Goal: Task Accomplishment & Management: Complete application form

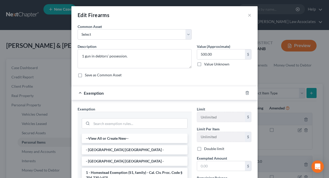
scroll to position [155, 0]
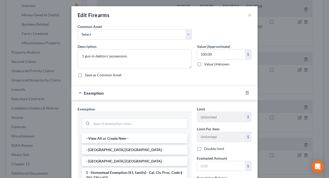
click at [221, 76] on div "Save as Common Asset" at bounding box center [165, 74] width 174 height 5
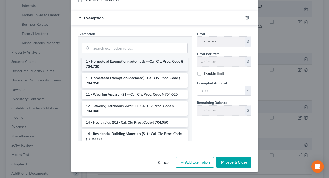
scroll to position [78, 0]
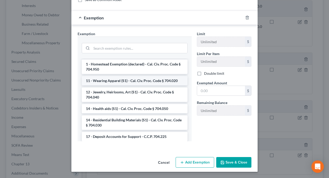
click at [158, 82] on li "11 - Wearing Apparel (S1) - Cal. Civ. Proc. Code § 704.020" at bounding box center [135, 80] width 106 height 9
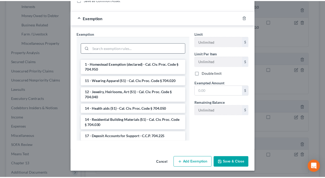
scroll to position [51, 0]
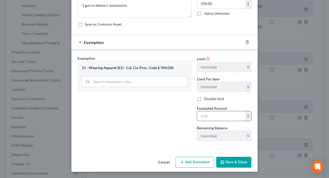
click at [233, 117] on input "text" at bounding box center [221, 116] width 48 height 10
type input "500"
click at [229, 161] on button "Save & Close" at bounding box center [233, 162] width 35 height 11
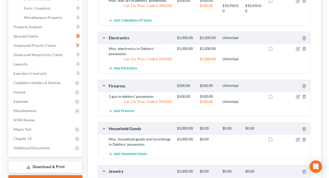
scroll to position [181, 0]
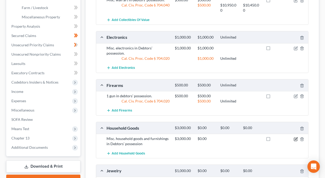
click at [296, 137] on icon "button" at bounding box center [296, 138] width 2 height 2
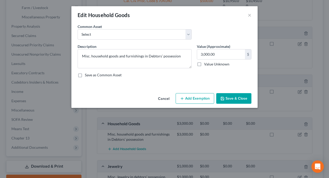
click at [198, 99] on button "Add Exemption" at bounding box center [195, 98] width 39 height 11
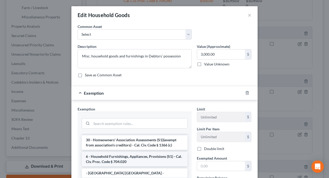
scroll to position [26, 0]
click at [147, 157] on li "6 - Household Furnishings, Appliances, Provisions (S1) - Cal. Civ. Proc. Code §…" at bounding box center [135, 159] width 106 height 14
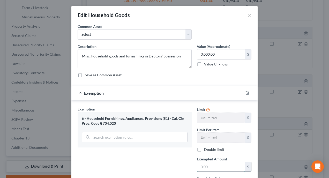
click at [220, 163] on input "text" at bounding box center [221, 167] width 48 height 10
click at [224, 168] on input "text" at bounding box center [221, 167] width 48 height 10
type input "3,000"
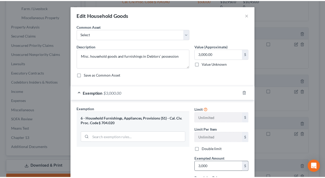
scroll to position [51, 0]
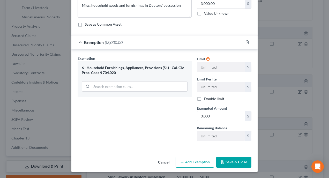
click at [235, 160] on button "Save & Close" at bounding box center [233, 162] width 35 height 11
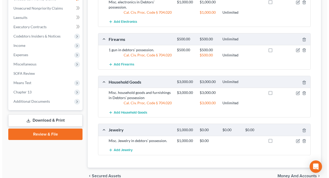
scroll to position [233, 0]
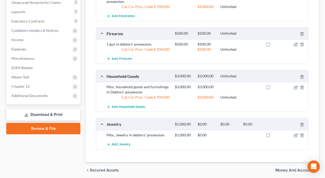
click at [247, 140] on div "Add Jewelry" at bounding box center [206, 145] width 205 height 10
click at [297, 133] on icon "button" at bounding box center [296, 135] width 4 height 4
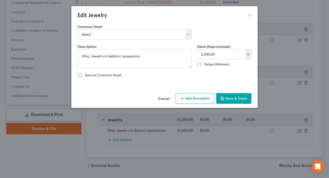
click at [194, 96] on button "Add Exemption" at bounding box center [195, 98] width 39 height 11
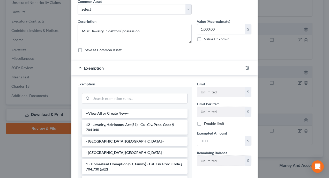
scroll to position [26, 0]
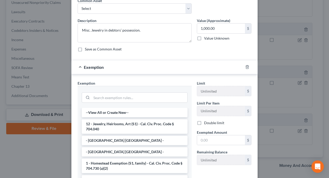
click at [150, 124] on li "12 - Jewelry, Heirlooms, Art (S1) - Cal. Civ. Proc. Code § 704.040" at bounding box center [135, 126] width 106 height 14
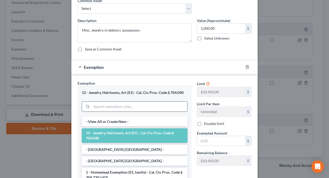
click at [163, 108] on input "search" at bounding box center [140, 107] width 96 height 10
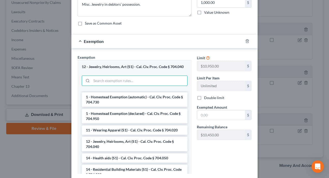
scroll to position [78, 0]
click at [149, 130] on li "11 - Wearing Apparel (S1) - Cal. Civ. Proc. Code § 704.020" at bounding box center [135, 129] width 106 height 9
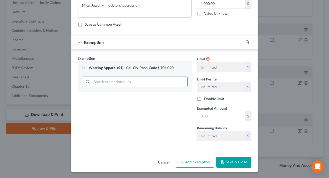
scroll to position [52, 0]
click at [137, 83] on input "search" at bounding box center [140, 82] width 96 height 10
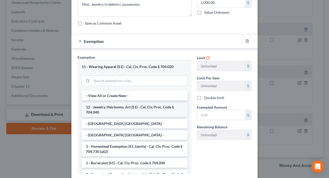
click at [136, 108] on li "12 - Jewelry, Heirlooms, Art (S1) - Cal. Civ. Proc. Code § 704.040" at bounding box center [135, 109] width 106 height 14
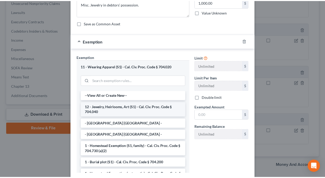
scroll to position [51, 0]
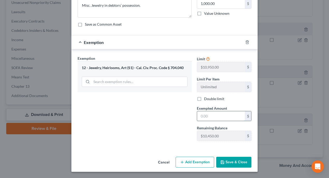
click at [214, 116] on input "text" at bounding box center [221, 116] width 48 height 10
type input "1,000"
click at [231, 162] on button "Save & Close" at bounding box center [233, 162] width 35 height 11
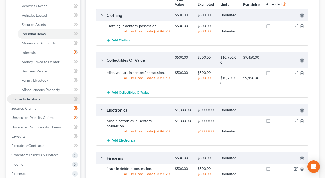
scroll to position [103, 0]
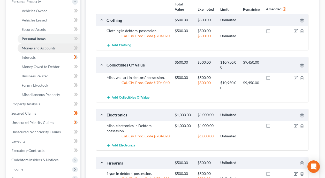
click at [37, 46] on span "Money and Accounts" at bounding box center [39, 48] width 34 height 4
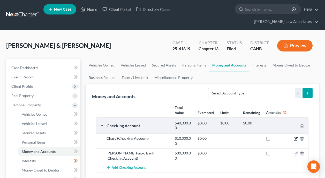
click at [296, 137] on icon "button" at bounding box center [296, 139] width 4 height 4
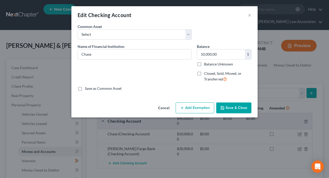
click at [195, 109] on button "Add Exemption" at bounding box center [195, 107] width 39 height 11
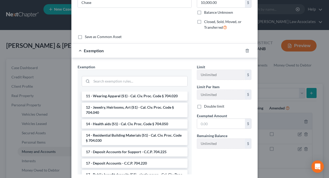
scroll to position [155, 0]
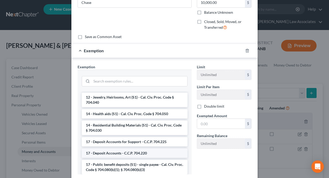
click at [123, 154] on li "17 - Deposit Accounts - C.C.P. 704.220" at bounding box center [135, 152] width 106 height 9
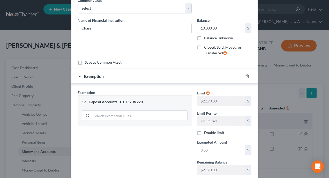
scroll to position [26, 0]
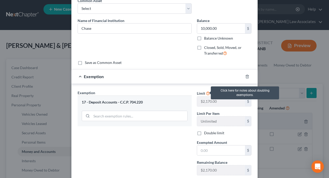
click at [207, 93] on icon at bounding box center [208, 93] width 4 height 5
click at [206, 93] on icon at bounding box center [208, 93] width 4 height 5
click at [206, 92] on icon at bounding box center [208, 93] width 4 height 5
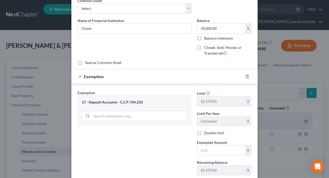
click at [164, 86] on div "Exemption Set must be selected for CA. Exemption * 17 - Deposit Accounts - C.C.…" at bounding box center [164, 134] width 186 height 100
click at [214, 153] on input "text" at bounding box center [221, 150] width 48 height 10
type input "2,170"
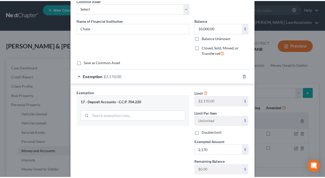
scroll to position [60, 0]
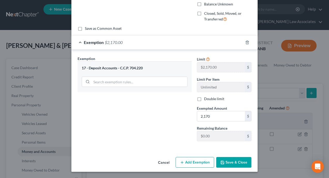
click at [232, 162] on button "Save & Close" at bounding box center [233, 162] width 35 height 11
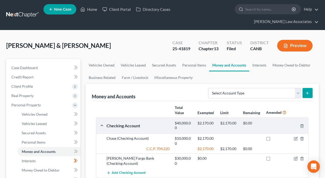
click at [253, 156] on div at bounding box center [251, 161] width 23 height 10
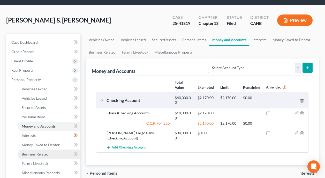
scroll to position [26, 0]
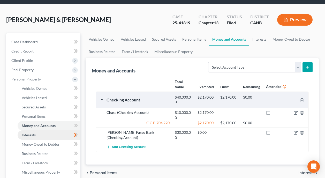
click at [40, 130] on link "Interests" at bounding box center [49, 134] width 63 height 9
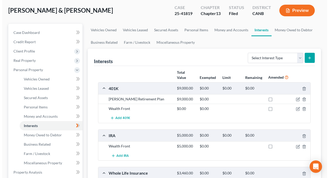
scroll to position [52, 0]
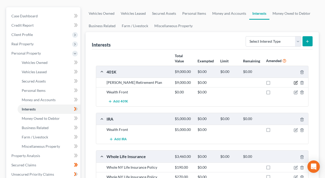
click at [295, 81] on icon "button" at bounding box center [296, 83] width 4 height 4
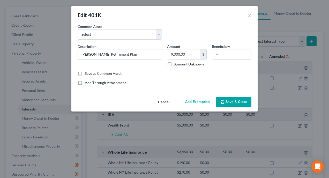
click at [198, 102] on button "Add Exemption" at bounding box center [195, 102] width 39 height 11
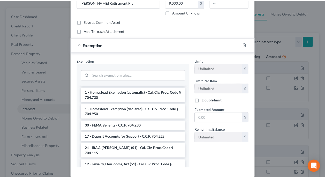
scroll to position [621, 0]
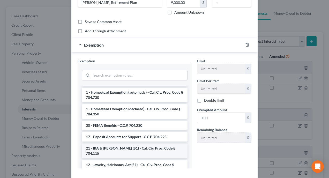
click at [137, 152] on li "21 - IRA & [PERSON_NAME] (S1) - Cal. Civ. Proc. Code § 704.115" at bounding box center [135, 151] width 106 height 14
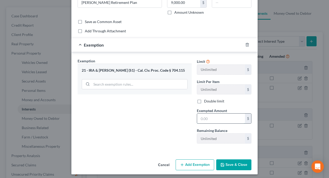
click at [222, 119] on input "text" at bounding box center [221, 119] width 48 height 10
type input "9,000"
click at [233, 167] on button "Save & Close" at bounding box center [233, 164] width 35 height 11
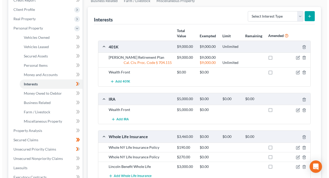
scroll to position [78, 0]
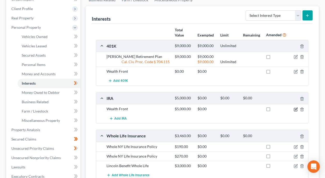
click at [296, 108] on icon "button" at bounding box center [296, 109] width 2 height 2
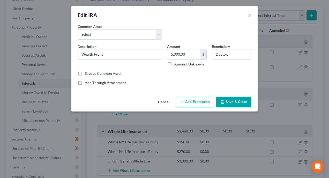
click at [193, 103] on button "Add Exemption" at bounding box center [195, 102] width 39 height 11
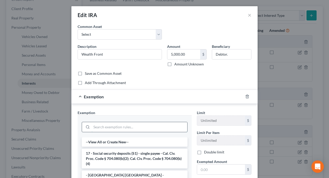
click at [153, 126] on input "search" at bounding box center [140, 127] width 96 height 10
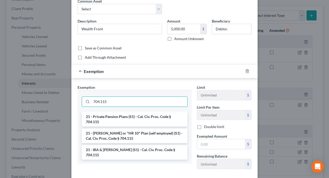
scroll to position [26, 0]
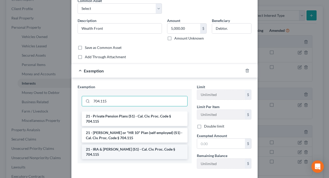
type input "704.115"
click at [134, 151] on li "21 - IRA & [PERSON_NAME] (S1) - Cal. Civ. Proc. Code § 704.115" at bounding box center [135, 152] width 106 height 14
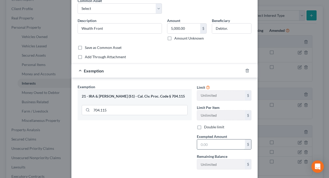
click at [227, 143] on input "text" at bounding box center [221, 144] width 48 height 10
type input "5,000"
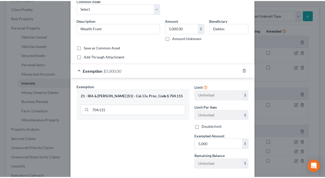
scroll to position [54, 0]
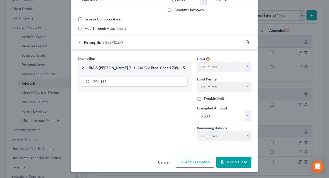
click at [236, 162] on button "Save & Close" at bounding box center [233, 162] width 35 height 11
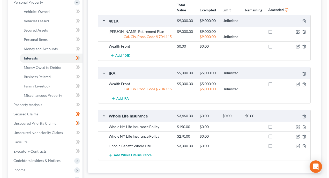
scroll to position [103, 0]
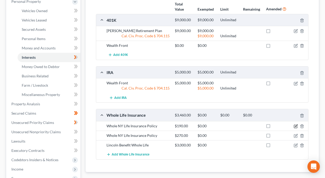
click at [297, 124] on icon "button" at bounding box center [296, 126] width 4 height 4
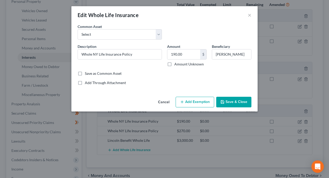
click at [202, 103] on button "Add Exemption" at bounding box center [195, 102] width 39 height 11
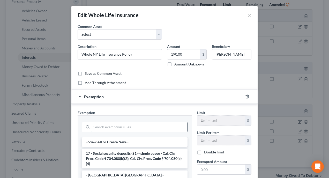
click at [122, 127] on input "search" at bounding box center [140, 127] width 96 height 10
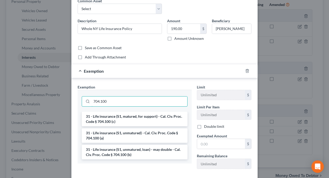
scroll to position [26, 0]
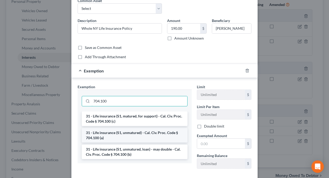
type input "704.100"
click at [136, 134] on li "31 - Life insurance (S1, unmatured) - Cal. Civ. Proc. Code § 704.100 (a)" at bounding box center [135, 135] width 106 height 14
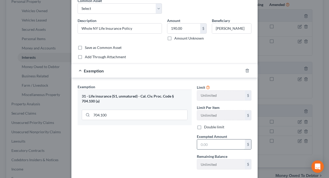
click at [219, 145] on input "text" at bounding box center [221, 144] width 48 height 10
type input "190"
click at [153, 145] on div "Exemption Set must be selected for CA. Exemption * 31 - Life insurance (S1, unm…" at bounding box center [134, 128] width 119 height 89
click at [215, 145] on input "190" at bounding box center [221, 144] width 48 height 10
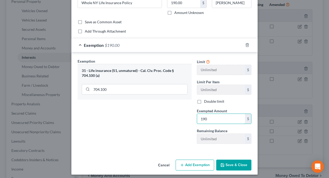
scroll to position [54, 0]
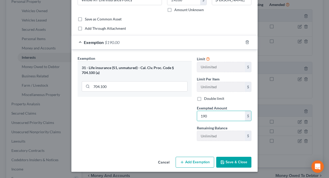
click at [230, 162] on button "Save & Close" at bounding box center [233, 162] width 35 height 11
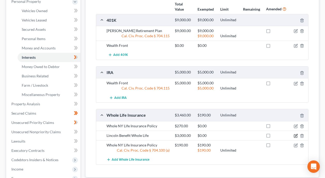
click at [296, 134] on icon "button" at bounding box center [296, 136] width 4 height 4
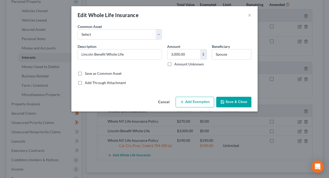
click at [192, 103] on button "Add Exemption" at bounding box center [195, 102] width 39 height 11
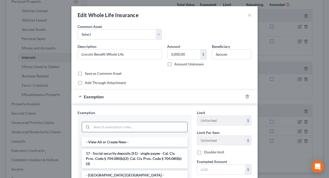
click at [111, 125] on input "search" at bounding box center [140, 127] width 96 height 10
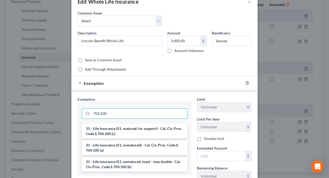
scroll to position [26, 0]
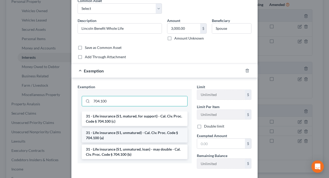
type input "704.100"
click at [146, 133] on li "31 - Life insurance (S1, unmatured) - Cal. Civ. Proc. Code § 704.100 (a)" at bounding box center [135, 135] width 106 height 14
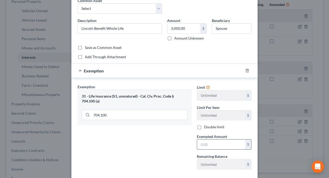
click at [223, 144] on input "text" at bounding box center [221, 144] width 48 height 10
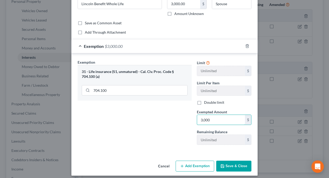
scroll to position [54, 0]
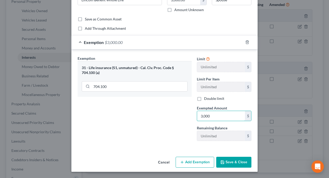
type input "3,000"
click at [226, 165] on button "Save & Close" at bounding box center [233, 162] width 35 height 11
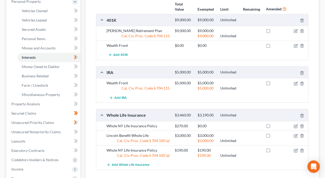
click at [248, 123] on div at bounding box center [251, 125] width 23 height 5
click at [295, 124] on icon "button" at bounding box center [296, 126] width 4 height 4
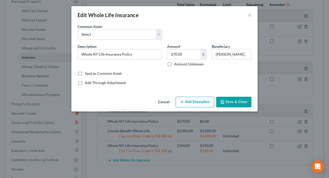
click at [197, 101] on button "Add Exemption" at bounding box center [195, 102] width 39 height 11
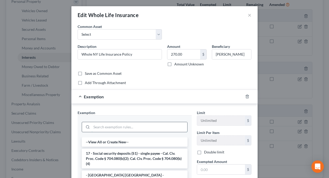
click at [132, 128] on input "search" at bounding box center [140, 127] width 96 height 10
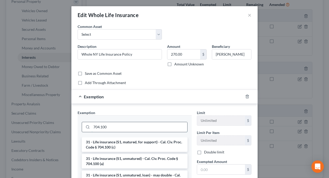
type input "704.100"
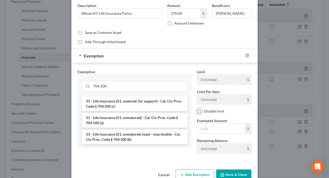
scroll to position [54, 0]
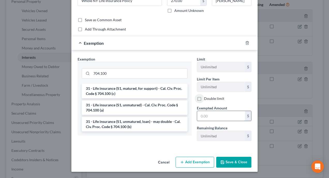
click at [220, 115] on input "text" at bounding box center [221, 116] width 48 height 10
type input "270"
click at [224, 161] on button "Save & Close" at bounding box center [233, 162] width 35 height 11
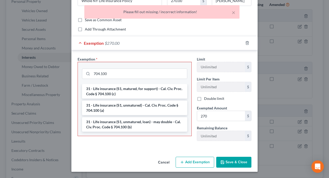
click at [208, 40] on div "Exemption $270.00" at bounding box center [157, 43] width 172 height 14
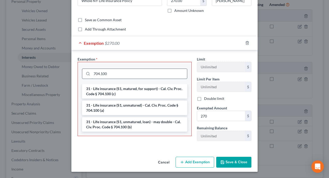
click at [164, 74] on input "704.100" at bounding box center [139, 74] width 95 height 10
click at [218, 116] on input "270" at bounding box center [221, 116] width 48 height 10
click at [141, 151] on div "An exemption set must first be selected from the Filing Information section. Co…" at bounding box center [164, 62] width 186 height 184
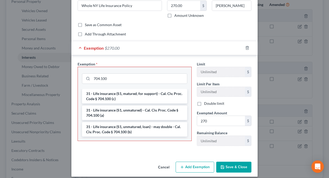
scroll to position [52, 0]
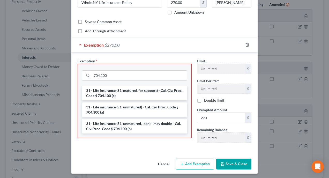
click at [227, 164] on button "Save & Close" at bounding box center [233, 164] width 35 height 11
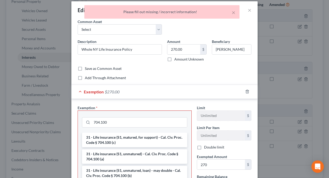
scroll to position [0, 0]
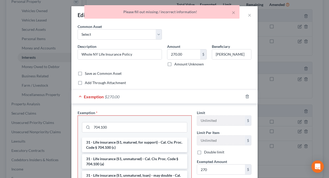
click at [98, 97] on span "Exemption" at bounding box center [94, 96] width 20 height 5
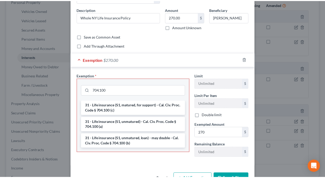
scroll to position [52, 0]
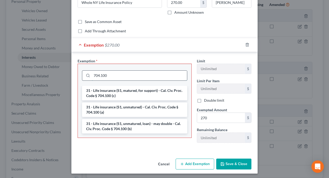
click at [165, 76] on input "704.100" at bounding box center [139, 76] width 95 height 10
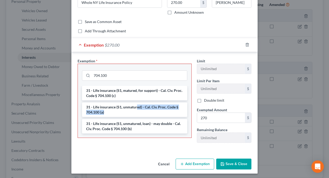
click at [136, 109] on li "31 - Life insurance (S1, unmatured) - Cal. Civ. Proc. Code § 704.100 (a)" at bounding box center [134, 109] width 105 height 14
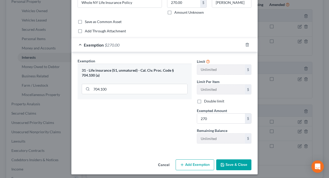
click at [235, 163] on button "Save & Close" at bounding box center [233, 164] width 35 height 11
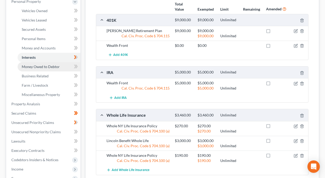
click at [50, 64] on span "Money Owed to Debtor" at bounding box center [41, 66] width 38 height 4
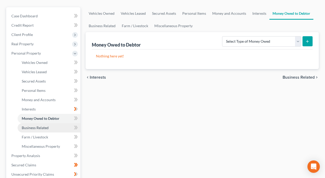
click at [50, 123] on link "Business Related" at bounding box center [49, 127] width 63 height 9
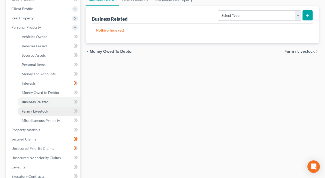
click at [47, 109] on span "Farm / Livestock" at bounding box center [35, 111] width 26 height 4
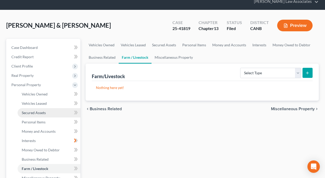
scroll to position [78, 0]
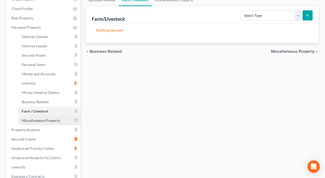
click at [48, 118] on span "Miscellaneous Property" at bounding box center [41, 120] width 38 height 4
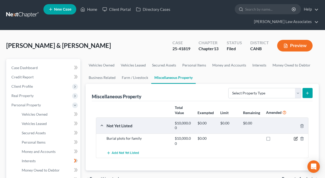
click at [297, 137] on icon "button" at bounding box center [296, 138] width 2 height 2
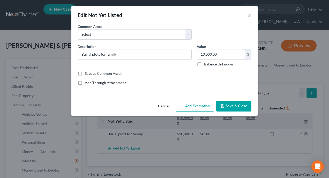
click at [193, 107] on button "Add Exemption" at bounding box center [195, 106] width 39 height 11
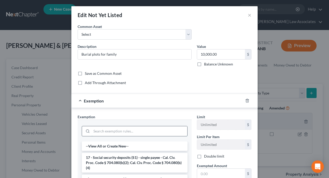
click at [133, 131] on input "search" at bounding box center [140, 131] width 96 height 10
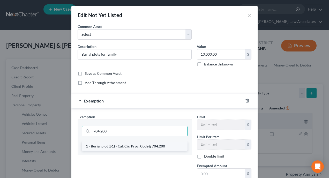
type input "704.200"
click at [136, 147] on li "1 - Burial plot (S1) - Cal. Civ. Proc. Code § 704.200" at bounding box center [135, 145] width 106 height 9
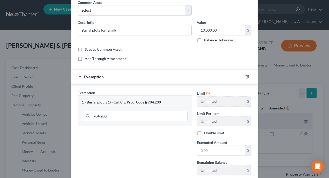
scroll to position [26, 0]
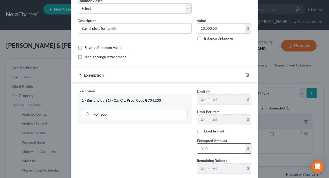
click at [216, 149] on input "text" at bounding box center [221, 149] width 48 height 10
type input "10,000"
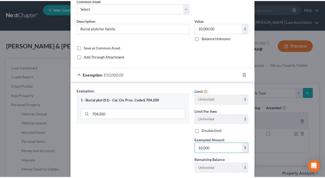
scroll to position [58, 0]
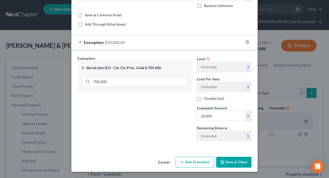
click at [228, 162] on button "Save & Close" at bounding box center [233, 162] width 35 height 11
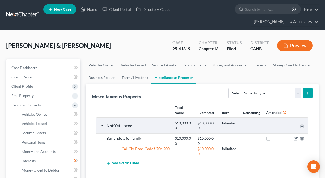
click at [185, 159] on div "Total Value Exempted Limit Remaining Amended Not Yet Listed $10,000.00 $10,000.…" at bounding box center [202, 141] width 221 height 80
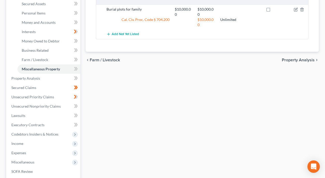
scroll to position [129, 0]
click at [51, 73] on link "Property Analysis" at bounding box center [43, 77] width 73 height 9
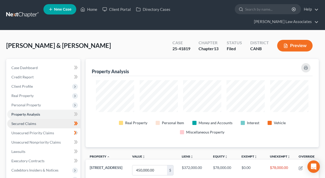
click at [41, 119] on link "Secured Claims" at bounding box center [43, 123] width 73 height 9
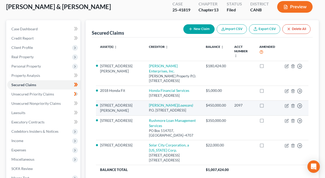
scroll to position [52, 0]
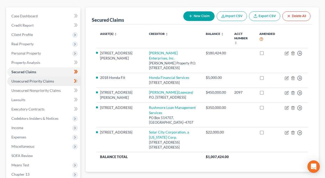
click at [43, 79] on span "Unsecured Priority Claims" at bounding box center [32, 81] width 43 height 4
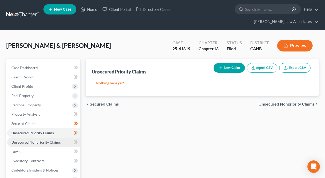
click at [41, 140] on span "Unsecured Nonpriority Claims" at bounding box center [35, 142] width 49 height 4
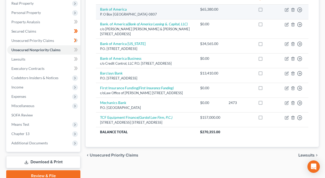
scroll to position [106, 0]
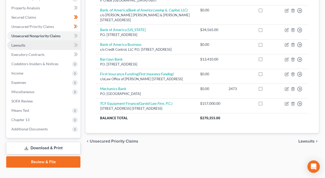
click at [29, 41] on link "Lawsuits" at bounding box center [43, 45] width 73 height 9
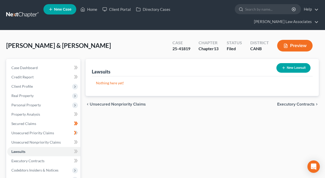
click at [298, 63] on button "New Lawsuit" at bounding box center [293, 68] width 34 height 10
select select "0"
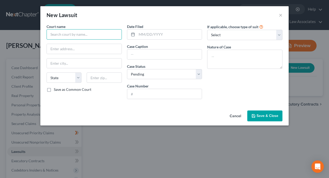
click at [82, 33] on input "text" at bounding box center [84, 34] width 75 height 10
type input "Contra Costa Superior Court"
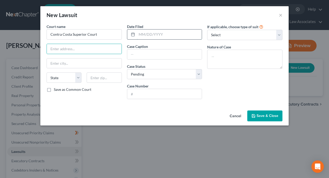
click at [166, 35] on input "text" at bounding box center [169, 34] width 65 height 10
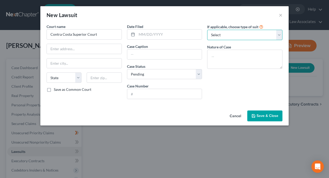
click at [230, 36] on select "Select Repossession Garnishment Foreclosure Attached, Seized, Or Levied Other" at bounding box center [244, 35] width 75 height 10
select select "4"
click at [207, 30] on select "Select Repossession Garnishment Foreclosure Attached, Seized, Or Levied Other" at bounding box center [244, 35] width 75 height 10
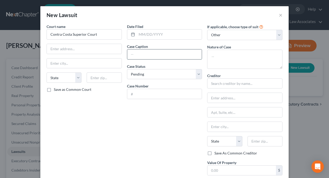
click at [169, 56] on input "text" at bounding box center [164, 54] width 75 height 10
type input "TCF Equipment Finance [PERSON_NAME] et al."
click at [160, 95] on input "text" at bounding box center [164, 94] width 75 height 10
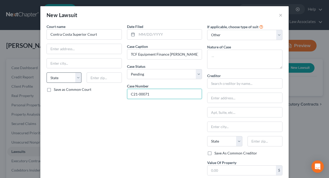
type input "C21-00071"
click at [76, 78] on select "State [US_STATE] AK AR AZ CA CO CT DE DC [GEOGRAPHIC_DATA] [GEOGRAPHIC_DATA] GU…" at bounding box center [64, 77] width 35 height 10
select select "4"
click at [47, 72] on select "State [US_STATE] AK AR AZ CA CO CT DE DC [GEOGRAPHIC_DATA] [GEOGRAPHIC_DATA] GU…" at bounding box center [64, 77] width 35 height 10
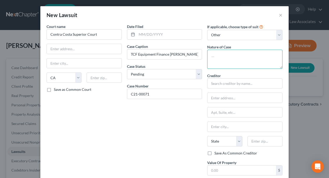
click at [237, 57] on textarea at bounding box center [244, 59] width 75 height 19
type textarea "D"
type textarea "p"
type textarea "Personal guaranty of deficiency under equipment lease"
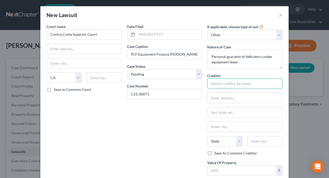
click at [257, 82] on input "text" at bounding box center [244, 83] width 75 height 10
type input "TCF Equipment Finance"
click at [245, 94] on input "text" at bounding box center [244, 98] width 75 height 10
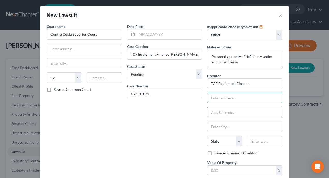
click at [246, 108] on input "text" at bounding box center [244, 112] width 75 height 10
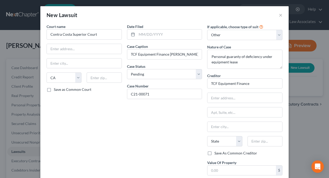
click at [188, 114] on div "Date Filed Case Caption TCF Equipment Finance [PERSON_NAME] et al. Case Status …" at bounding box center [164, 105] width 80 height 163
click at [85, 47] on input "text" at bounding box center [84, 49] width 75 height 10
click at [86, 49] on input "text" at bounding box center [84, 49] width 75 height 10
click at [93, 49] on input "text" at bounding box center [84, 49] width 75 height 10
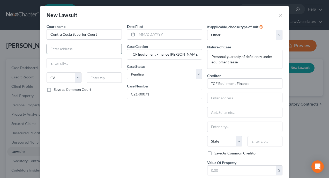
click at [93, 49] on input "text" at bounding box center [84, 49] width 75 height 10
type input "[STREET_ADDRESS]"
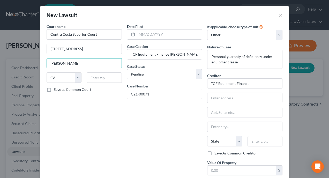
type input "[PERSON_NAME]"
click at [113, 75] on input "text" at bounding box center [104, 77] width 35 height 10
type input "94553"
click at [166, 132] on div "Date Filed Case Caption TCF Equipment Finance [PERSON_NAME] et al. Case Status …" at bounding box center [164, 105] width 80 height 163
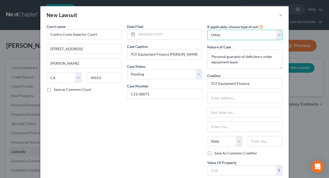
click at [277, 34] on select "Select Repossession Garnishment Foreclosure Attached, Seized, Or Levied Other" at bounding box center [244, 35] width 75 height 10
click at [278, 34] on select "Select Repossession Garnishment Foreclosure Attached, Seized, Or Levied Other" at bounding box center [244, 35] width 75 height 10
click at [157, 128] on div "Date Filed Case Caption TCF Equipment Finance [PERSON_NAME] et al. Case Status …" at bounding box center [164, 105] width 80 height 163
click at [248, 97] on input "text" at bounding box center [244, 98] width 75 height 10
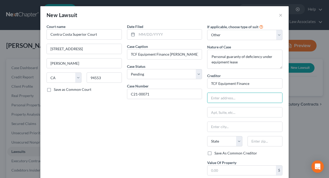
click at [155, 134] on div "Date Filed Case Caption TCF Equipment Finance [PERSON_NAME] et al. Case Status …" at bounding box center [164, 105] width 80 height 163
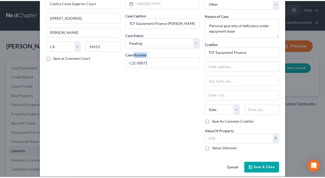
scroll to position [37, 0]
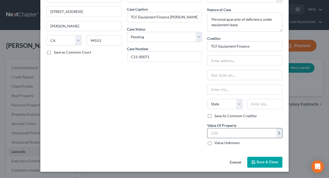
click at [252, 133] on input "text" at bounding box center [241, 133] width 69 height 10
click at [214, 143] on label "Value Unknown" at bounding box center [226, 142] width 25 height 5
click at [216, 143] on input "Value Unknown" at bounding box center [217, 141] width 3 height 3
checkbox input "true"
type input "0.00"
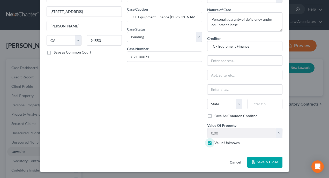
click at [166, 110] on div "Date Filed Case Caption TCF Equipment Finance [PERSON_NAME] et al. Case Status …" at bounding box center [164, 68] width 80 height 163
click at [264, 163] on span "Save & Close" at bounding box center [268, 162] width 22 height 4
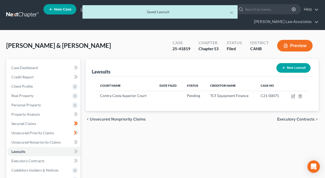
click at [185, 131] on div "Lawsuits New Lawsuit Court Name Date Filed Status Creditor Name Case No Contra …" at bounding box center [202, 166] width 238 height 215
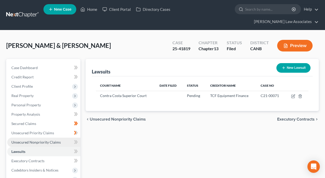
click at [39, 140] on span "Unsecured Nonpriority Claims" at bounding box center [35, 142] width 49 height 4
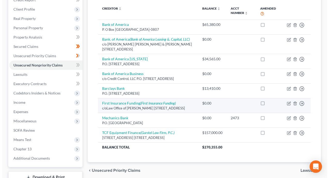
scroll to position [78, 0]
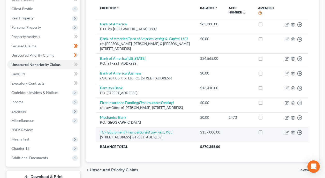
click at [288, 130] on icon "button" at bounding box center [287, 132] width 4 height 4
select select "24"
select select "14"
select select "4"
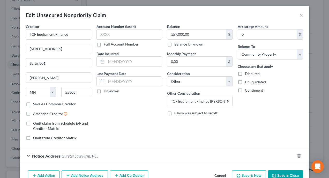
click at [245, 81] on label "Unliquidated" at bounding box center [255, 81] width 21 height 5
click at [247, 81] on input "Unliquidated" at bounding box center [248, 80] width 3 height 3
checkbox input "true"
click at [245, 74] on label "Disputed" at bounding box center [252, 73] width 15 height 5
click at [247, 74] on input "Disputed" at bounding box center [248, 72] width 3 height 3
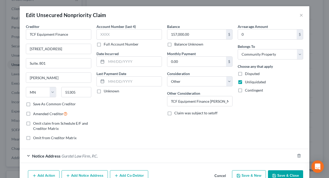
checkbox input "true"
click at [131, 104] on div "Account Number (last 4) Full Account Number Date Incurred Last Payment Date Unk…" at bounding box center [129, 84] width 71 height 121
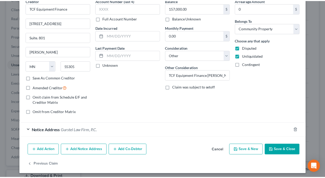
scroll to position [28, 0]
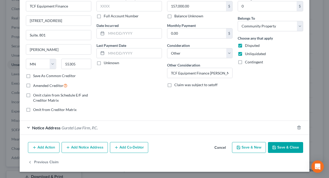
click at [288, 147] on button "Save & Close" at bounding box center [285, 147] width 35 height 11
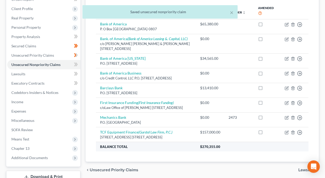
click at [167, 142] on th "Balance Total" at bounding box center [146, 146] width 100 height 9
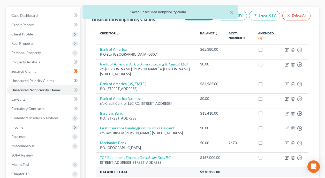
scroll to position [52, 0]
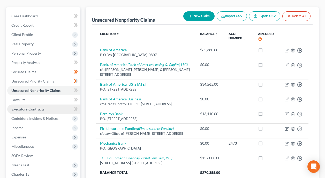
click at [40, 107] on span "Executory Contracts" at bounding box center [27, 109] width 33 height 4
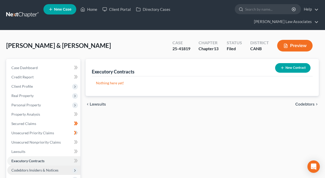
click at [44, 168] on span "Codebtors Insiders & Notices" at bounding box center [34, 170] width 47 height 4
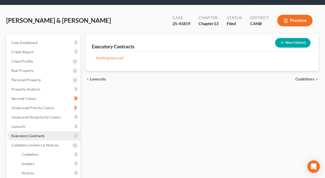
scroll to position [26, 0]
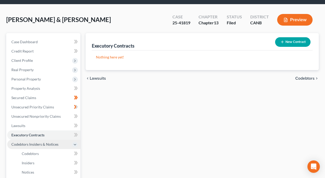
click at [38, 142] on span "Codebtors Insiders & Notices" at bounding box center [34, 144] width 47 height 4
click at [32, 142] on span "Codebtors Insiders & Notices" at bounding box center [34, 144] width 47 height 4
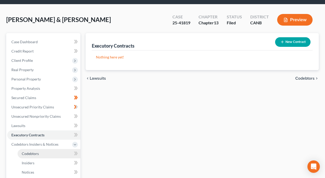
click at [35, 151] on span "Codebtors" at bounding box center [30, 153] width 17 height 4
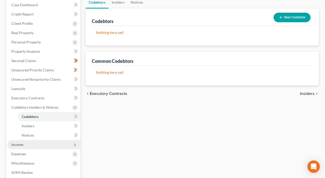
scroll to position [78, 0]
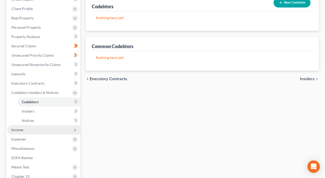
click at [36, 125] on span "Income" at bounding box center [43, 129] width 73 height 9
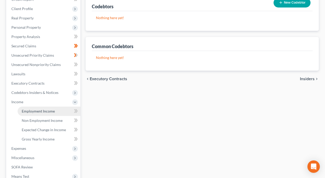
click at [51, 109] on span "Employment Income" at bounding box center [38, 111] width 33 height 4
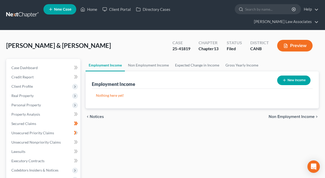
click at [293, 76] on button "New Income" at bounding box center [293, 81] width 33 height 10
select select "0"
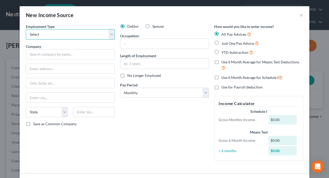
click at [109, 34] on select "Select Full or [DEMOGRAPHIC_DATA] Employment Self Employment" at bounding box center [70, 34] width 89 height 10
select select "0"
click at [26, 29] on select "Select Full or [DEMOGRAPHIC_DATA] Employment Self Employment" at bounding box center [70, 34] width 89 height 10
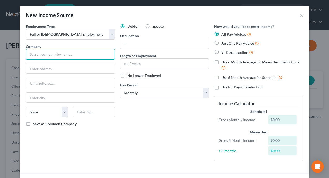
click at [86, 54] on input "text" at bounding box center [70, 54] width 89 height 10
click at [221, 42] on label "Just One Pay Advice" at bounding box center [239, 43] width 37 height 6
click at [223, 42] on input "Just One Pay Advice" at bounding box center [224, 41] width 3 height 3
radio input "true"
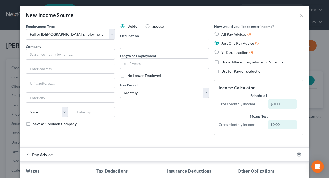
click at [221, 35] on label "All Pay Advices" at bounding box center [236, 34] width 30 height 6
click at [223, 35] on input "All Pay Advices" at bounding box center [224, 32] width 3 height 3
radio input "true"
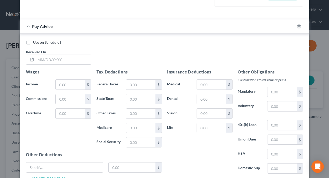
scroll to position [155, 0]
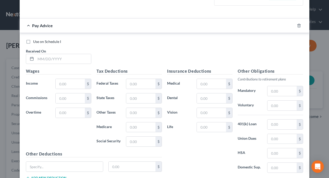
click at [186, 43] on div "Use on Schedule I" at bounding box center [164, 41] width 277 height 5
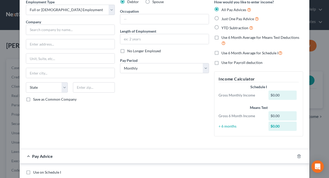
scroll to position [0, 0]
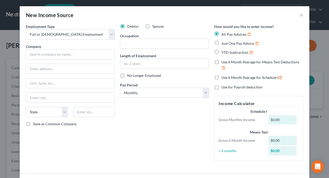
click at [145, 135] on div "Debtor Spouse Occupation Length of Employment No Longer Employed Pay Period * S…" at bounding box center [164, 94] width 94 height 141
click at [299, 15] on button "×" at bounding box center [301, 15] width 4 height 6
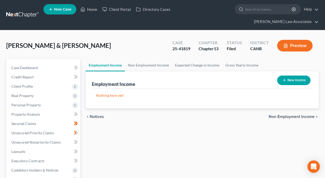
click at [208, 59] on link "Expected Change in Income" at bounding box center [197, 65] width 50 height 12
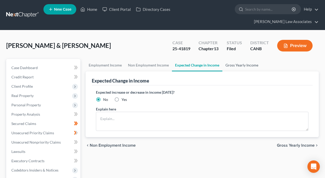
click at [235, 59] on link "Gross Yearly Income" at bounding box center [241, 65] width 39 height 12
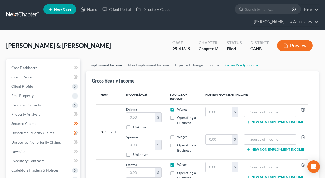
click at [105, 59] on link "Employment Income" at bounding box center [105, 65] width 39 height 12
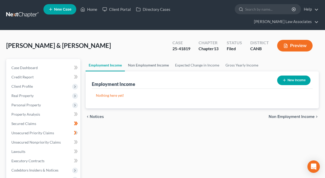
click at [145, 59] on link "Non Employment Income" at bounding box center [148, 65] width 47 height 12
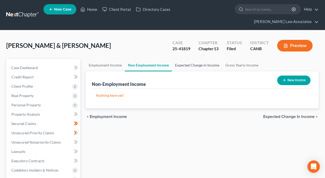
click at [189, 59] on link "Expected Change in Income" at bounding box center [197, 65] width 50 height 12
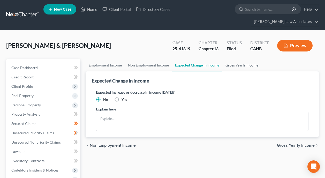
click at [241, 59] on link "Gross Yearly Income" at bounding box center [241, 65] width 39 height 12
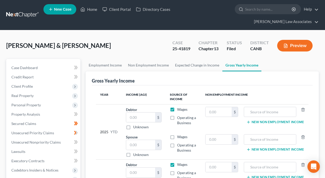
click at [242, 59] on link "Gross Yearly Income" at bounding box center [241, 65] width 39 height 12
click at [46, 82] on span "Client Profile" at bounding box center [43, 86] width 73 height 9
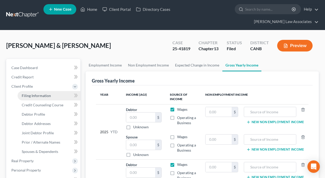
click at [41, 91] on link "Filing Information" at bounding box center [49, 95] width 63 height 9
select select "1"
select select "3"
select select "4"
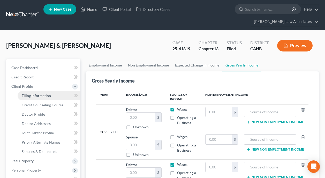
select select "1"
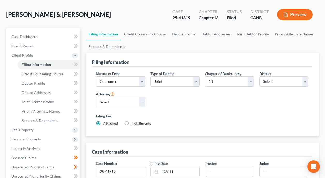
scroll to position [20, 0]
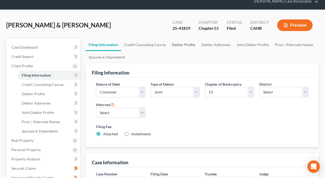
click at [180, 39] on link "Debtor Profile" at bounding box center [183, 45] width 29 height 12
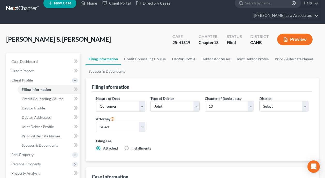
select select "1"
select select "3"
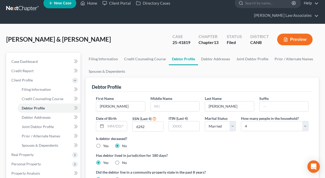
radio input "true"
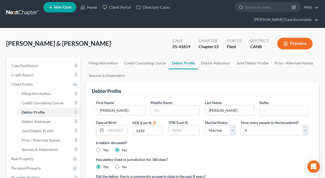
scroll to position [0, 0]
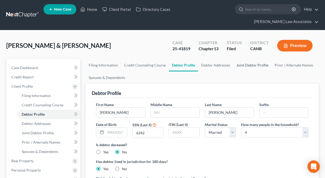
click at [250, 59] on link "Joint Debtor Profile" at bounding box center [252, 65] width 38 height 12
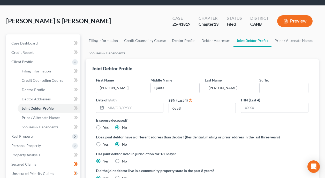
scroll to position [26, 0]
